Goal: Transaction & Acquisition: Purchase product/service

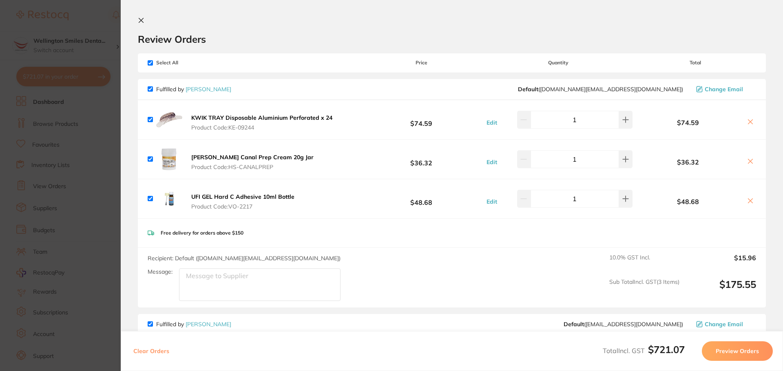
click at [567, 303] on div "Recipient: Default ( customer.care@henryschein.com.au ) Message: 10.0 % GST Inc…" at bounding box center [452, 278] width 628 height 60
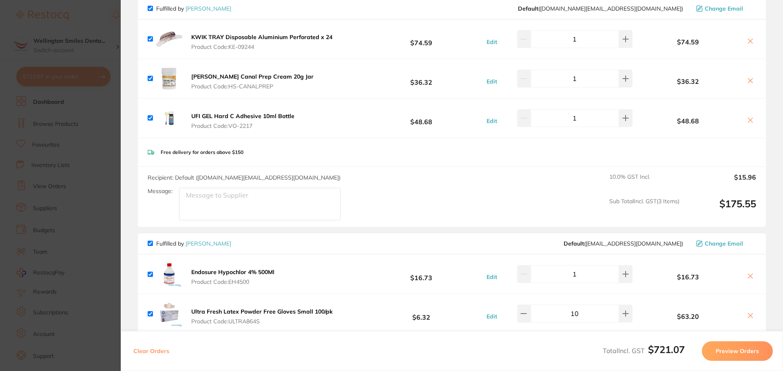
scroll to position [82, 0]
click at [150, 118] on input "checkbox" at bounding box center [150, 117] width 5 height 5
checkbox input "false"
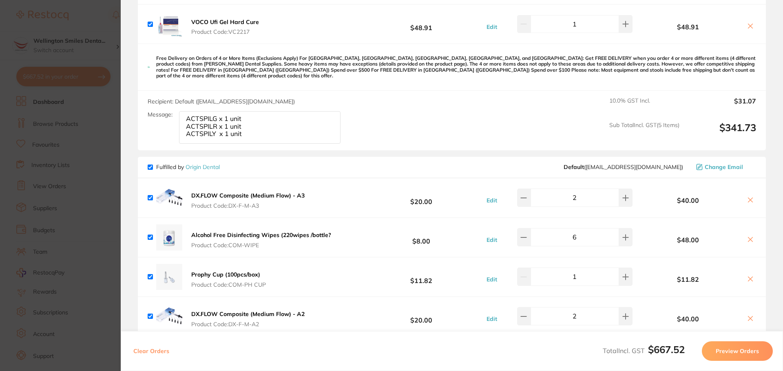
scroll to position [408, 0]
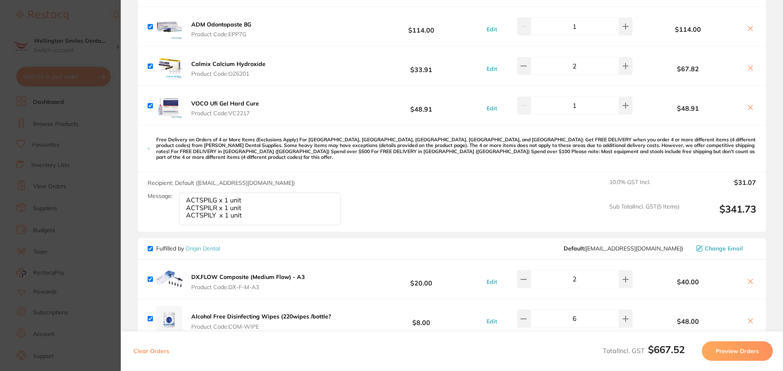
click at [150, 104] on input "checkbox" at bounding box center [150, 105] width 5 height 5
checkbox input "false"
click at [748, 108] on icon at bounding box center [750, 108] width 4 height 4
checkbox input "true"
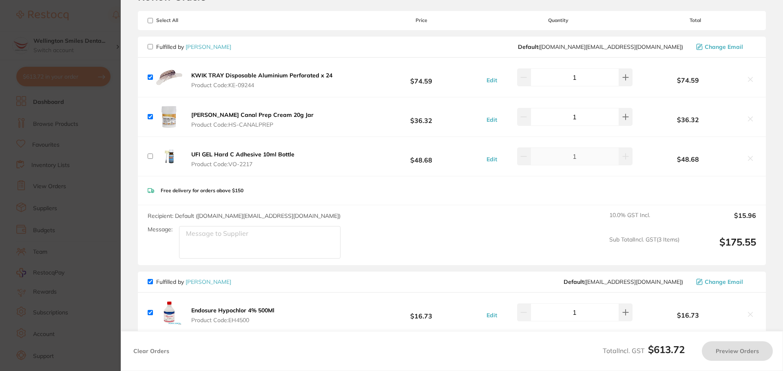
scroll to position [41, 0]
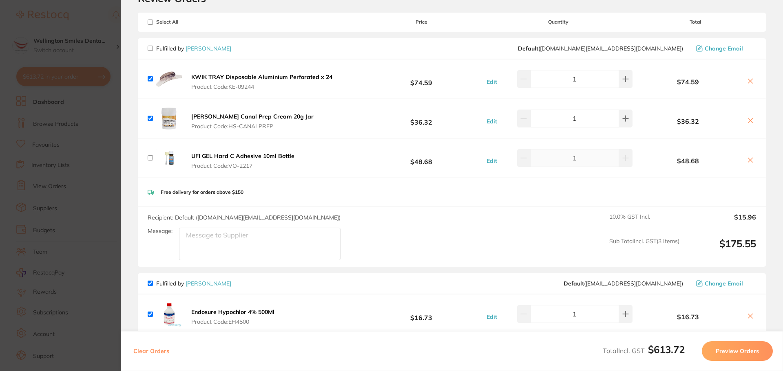
click at [751, 159] on icon at bounding box center [750, 160] width 7 height 7
checkbox input "true"
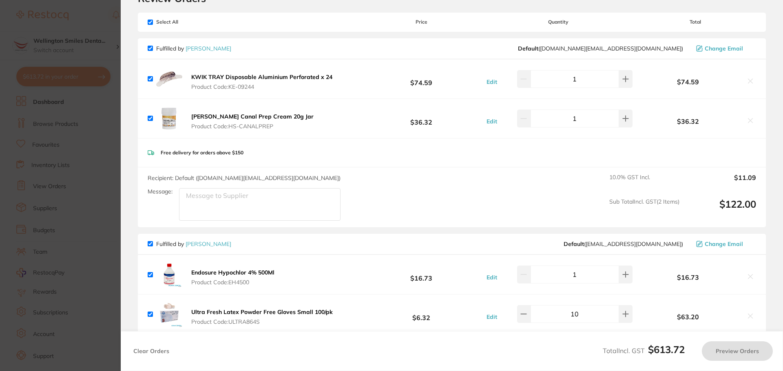
click at [46, 192] on section "Update RRP Set your pre negotiated price for this item. Item Agreed RRP (excl. …" at bounding box center [391, 185] width 783 height 371
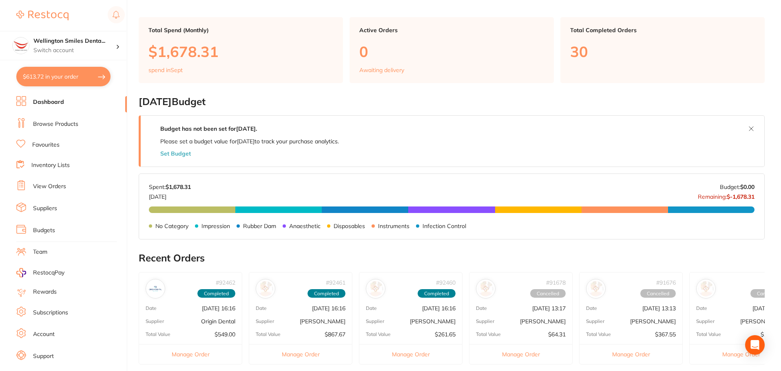
click at [79, 77] on button "$613.72 in your order" at bounding box center [63, 77] width 94 height 20
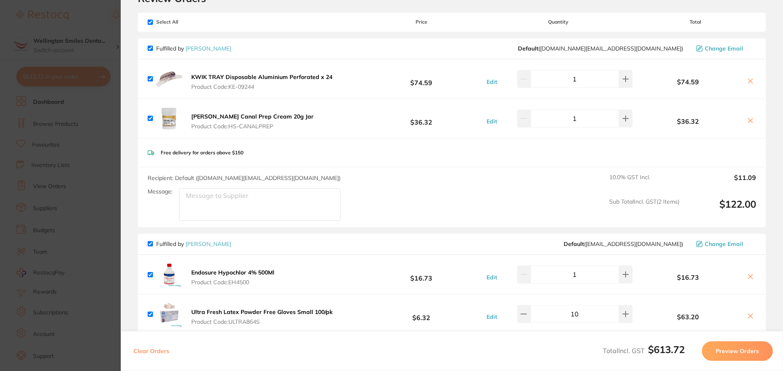
click at [70, 141] on section "Update RRP Set your pre negotiated price for this item. Item Agreed RRP (excl. …" at bounding box center [391, 185] width 783 height 371
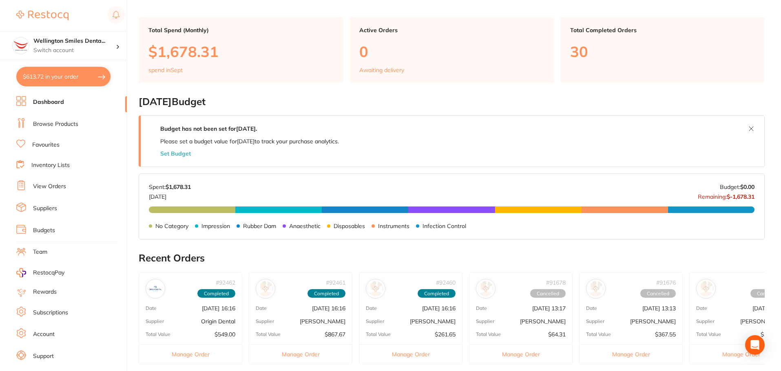
click at [58, 123] on link "Browse Products" at bounding box center [55, 124] width 45 height 8
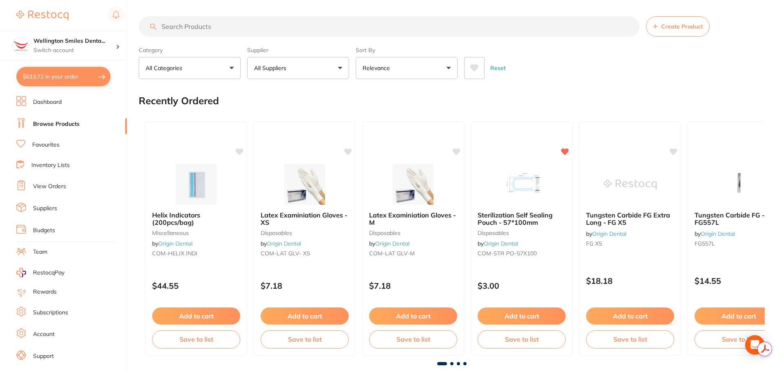
click at [256, 23] on input "search" at bounding box center [389, 26] width 501 height 20
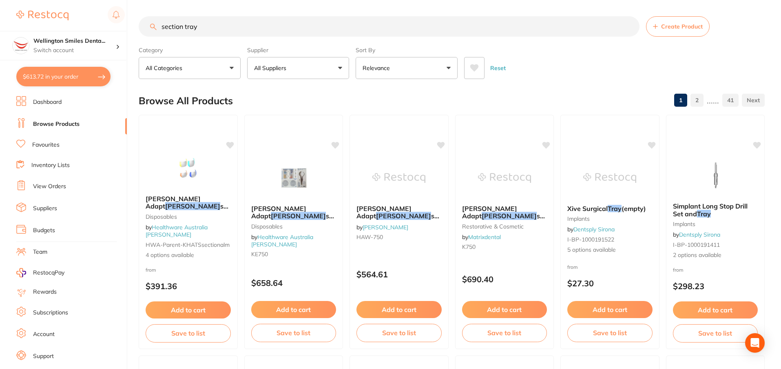
click at [182, 25] on input "section tray" at bounding box center [389, 26] width 501 height 20
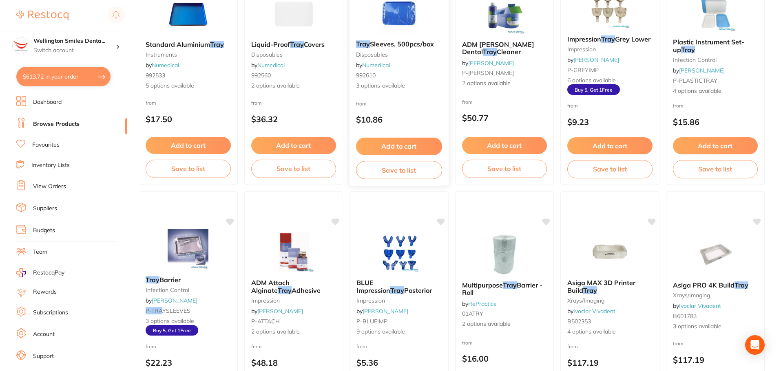
scroll to position [1427, 0]
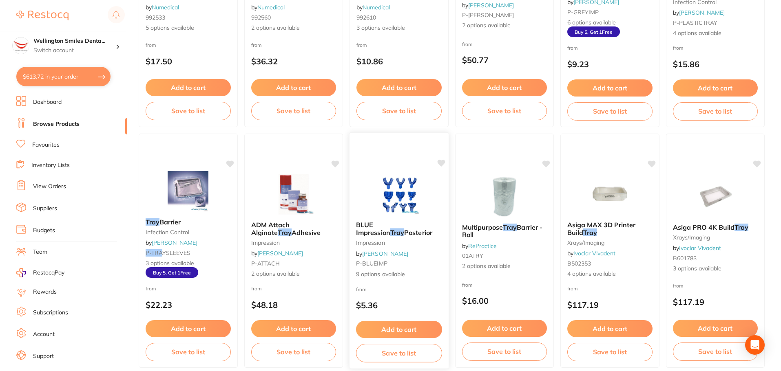
click at [382, 187] on img at bounding box center [398, 194] width 53 height 41
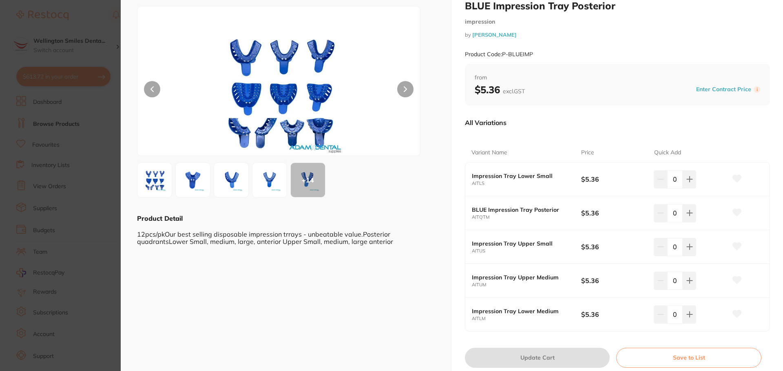
scroll to position [50, 0]
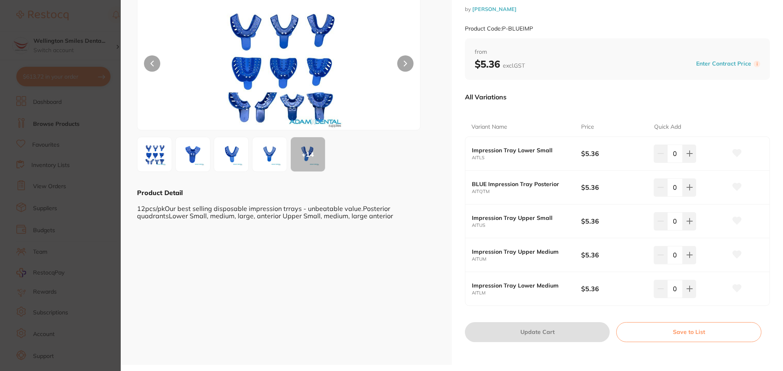
click at [164, 157] on img at bounding box center [154, 154] width 29 height 29
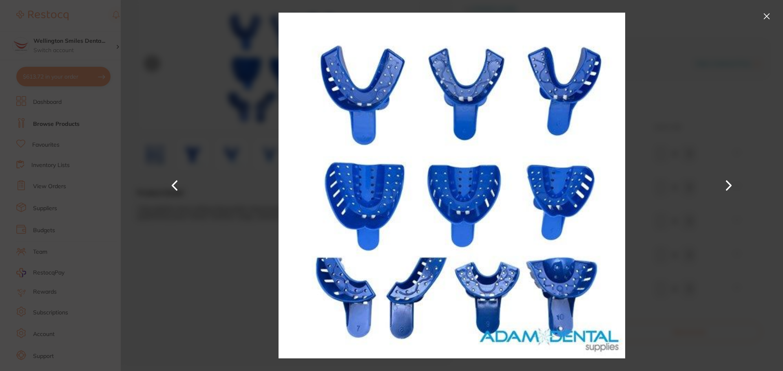
click at [766, 13] on button at bounding box center [766, 16] width 13 height 13
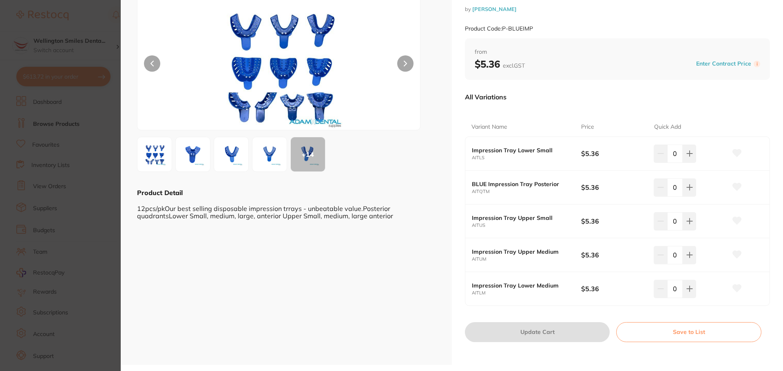
scroll to position [0, 0]
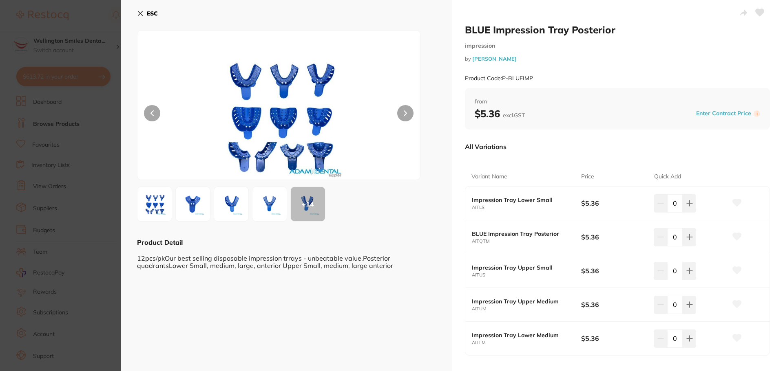
click at [136, 13] on div "ESC + 14 Product Detail 12pcs/pkOur best selling disposable impression trrays -…" at bounding box center [286, 207] width 331 height 415
click at [139, 13] on icon at bounding box center [140, 13] width 4 height 4
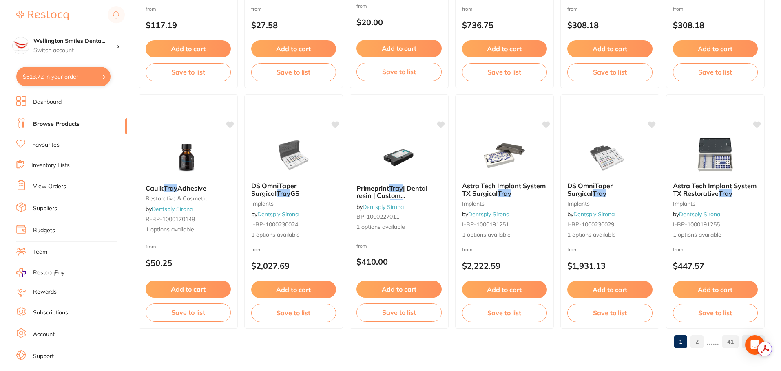
click at [697, 345] on link "2" at bounding box center [696, 342] width 13 height 16
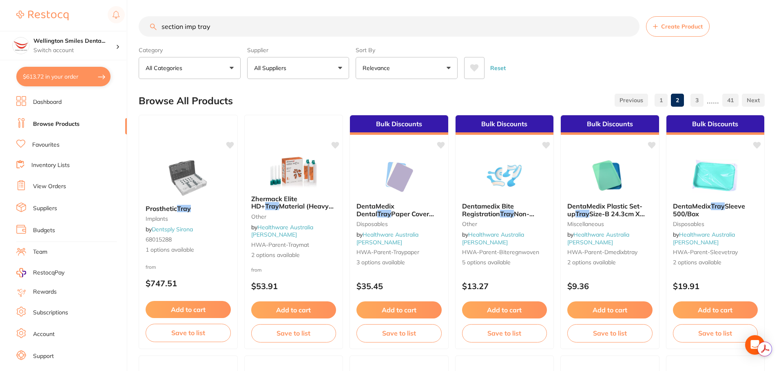
drag, startPoint x: 197, startPoint y: 26, endPoint x: 130, endPoint y: 39, distance: 68.4
click at [136, 36] on div "$613.72 Wellington Smiles Denta... Switch account Wellington Smiles Dental $613…" at bounding box center [390, 185] width 781 height 371
type input "impression tray"
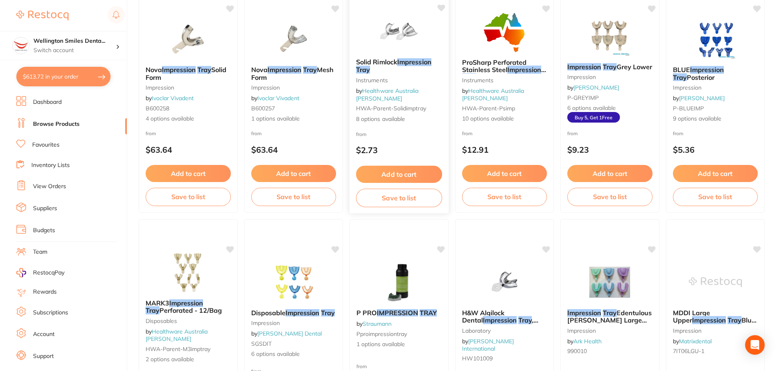
scroll to position [122, 0]
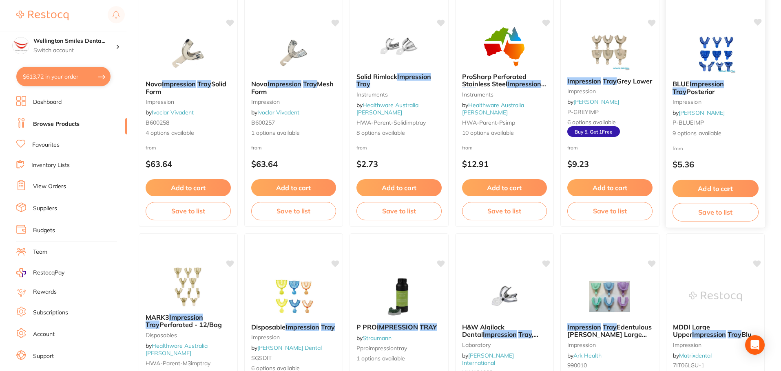
click at [701, 74] on div "BLUE Impression Tray Posterior impression by Adam Dental P-BLUEIMP 9 options av…" at bounding box center [714, 109] width 99 height 71
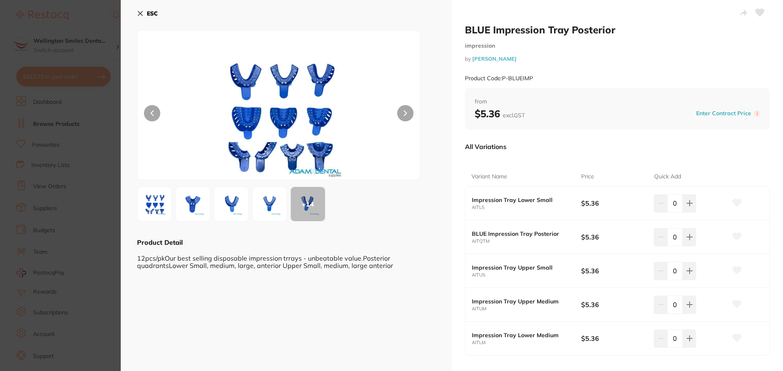
click at [135, 12] on div "ESC + 14 Product Detail 12pcs/pkOur best selling disposable impression trrays -…" at bounding box center [286, 207] width 331 height 415
click at [139, 11] on icon at bounding box center [140, 13] width 4 height 4
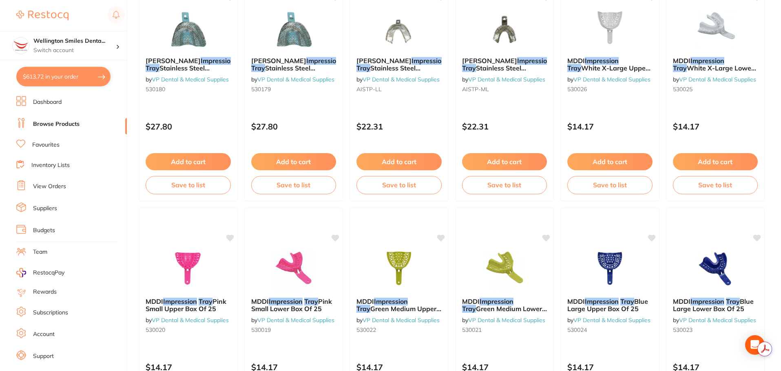
scroll to position [1948, 0]
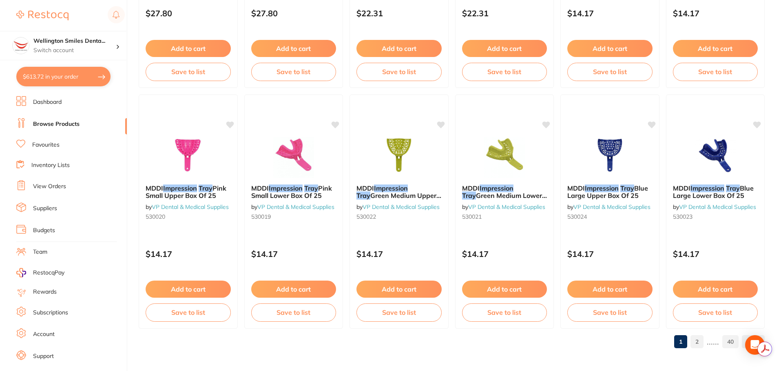
click at [700, 344] on link "2" at bounding box center [696, 342] width 13 height 16
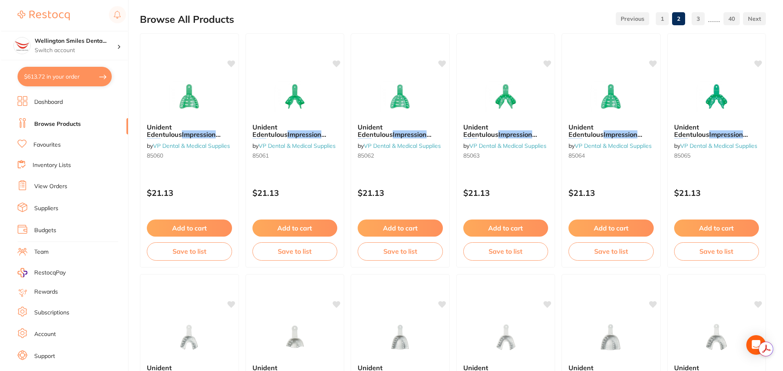
scroll to position [0, 0]
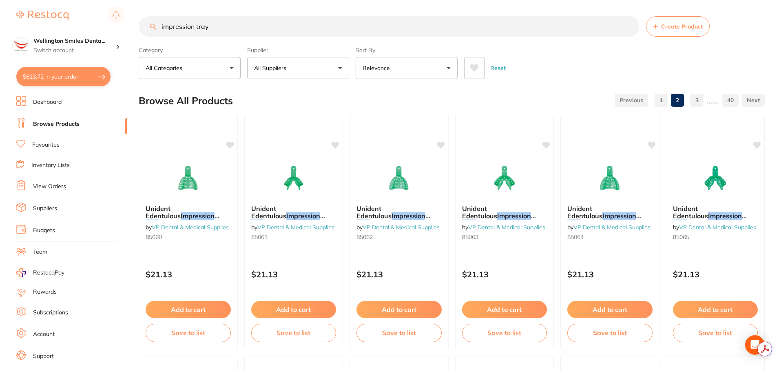
click at [62, 82] on button "$613.72 in your order" at bounding box center [63, 77] width 94 height 20
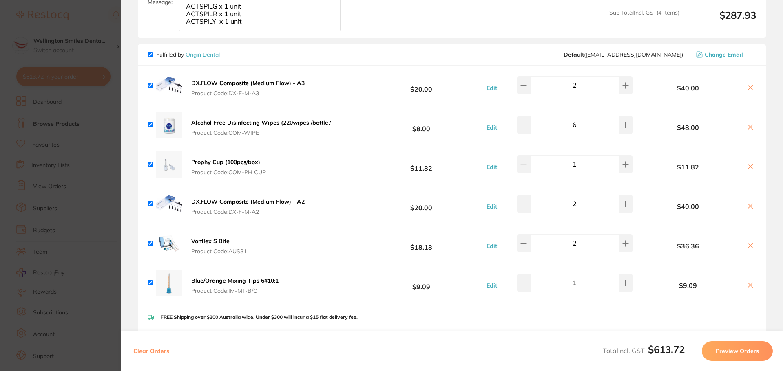
scroll to position [489, 0]
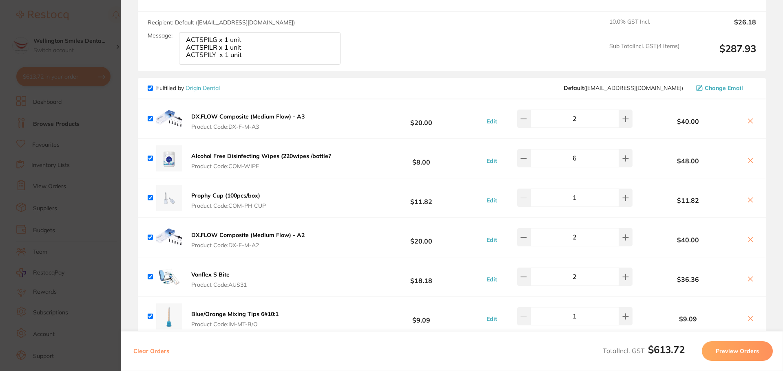
click at [118, 219] on section "Update RRP Set your pre negotiated price for this item. Item Agreed RRP (excl. …" at bounding box center [391, 185] width 783 height 371
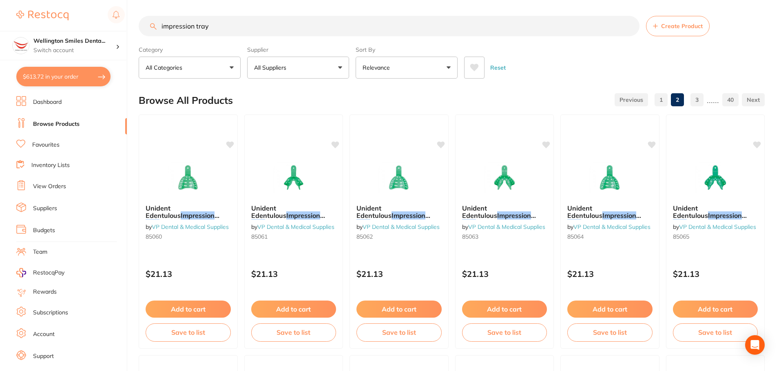
scroll to position [0, 0]
click at [55, 77] on button "$613.72 in your order" at bounding box center [63, 77] width 94 height 20
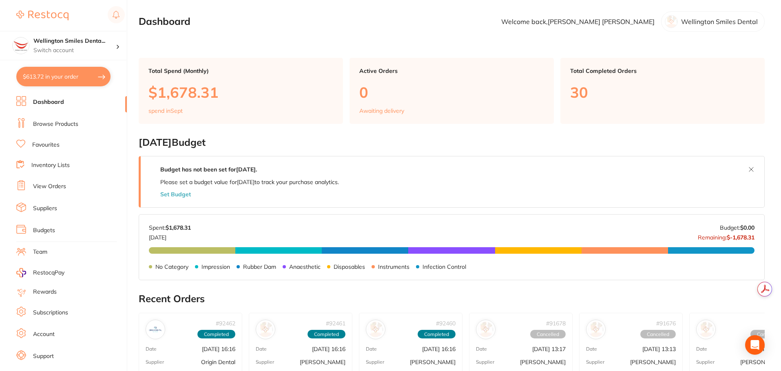
click at [42, 183] on link "View Orders" at bounding box center [49, 187] width 33 height 8
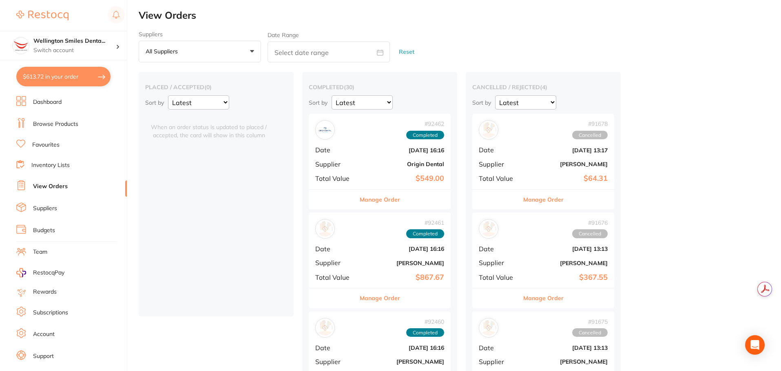
click at [254, 52] on button "All suppliers +0" at bounding box center [200, 52] width 122 height 22
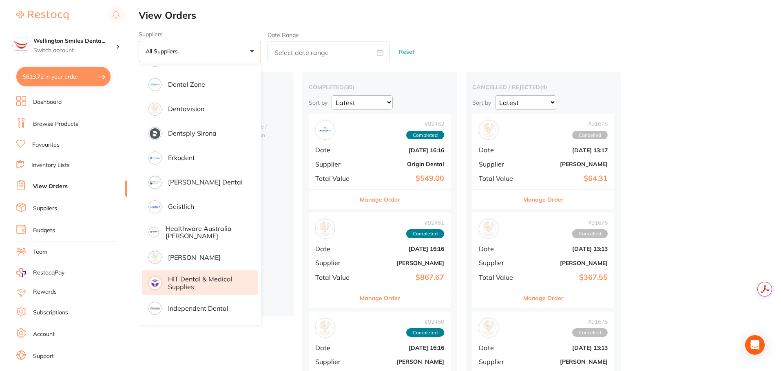
scroll to position [326, 0]
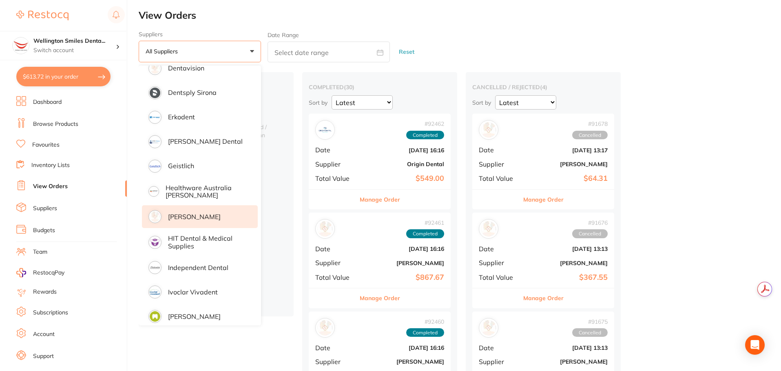
click at [212, 223] on li "[PERSON_NAME]" at bounding box center [200, 216] width 116 height 23
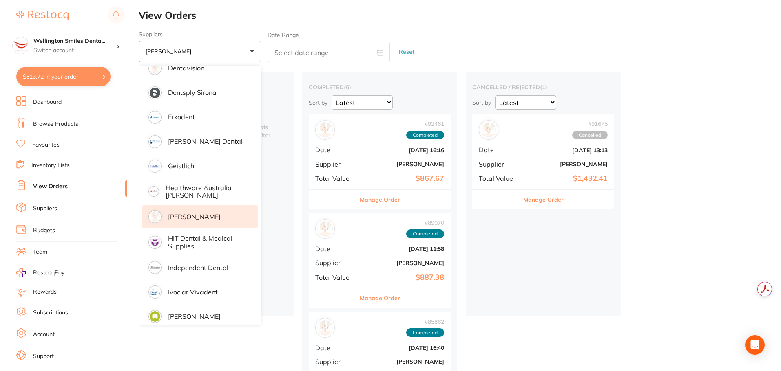
click at [461, 29] on main "View Orders Suppliers [PERSON_NAME] +0 All suppliers AB Orthodontics [PERSON_NA…" at bounding box center [460, 357] width 642 height 714
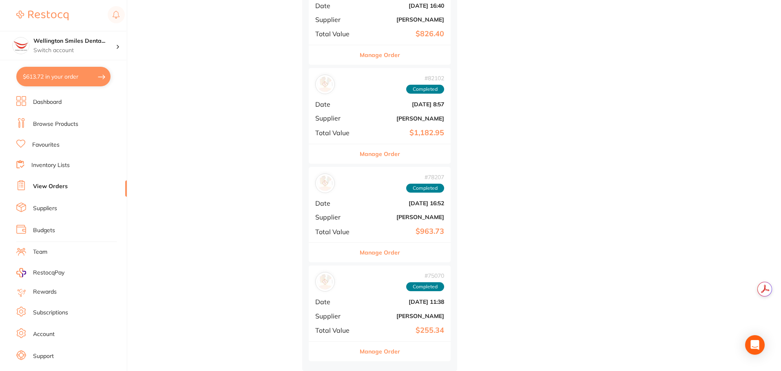
scroll to position [344, 0]
